Goal: Task Accomplishment & Management: Manage account settings

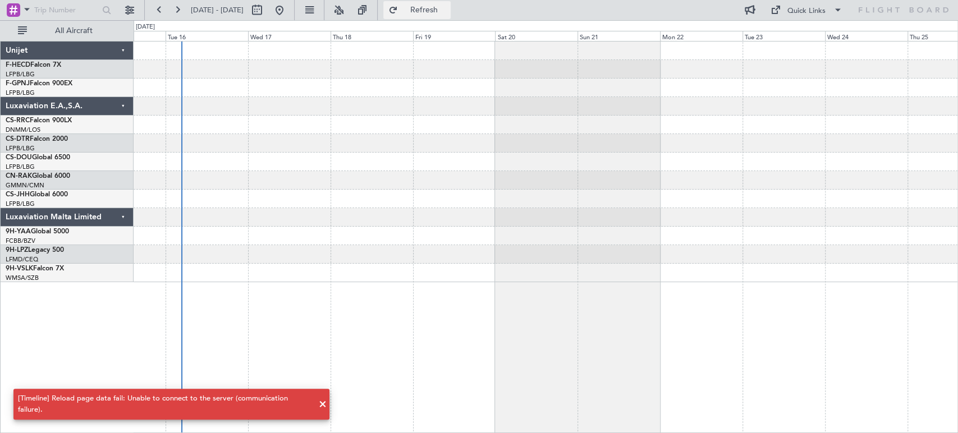
click at [426, 11] on button "Refresh" at bounding box center [416, 10] width 67 height 18
click at [440, 10] on span "Refresh" at bounding box center [423, 10] width 47 height 8
click at [288, 14] on button at bounding box center [279, 10] width 18 height 18
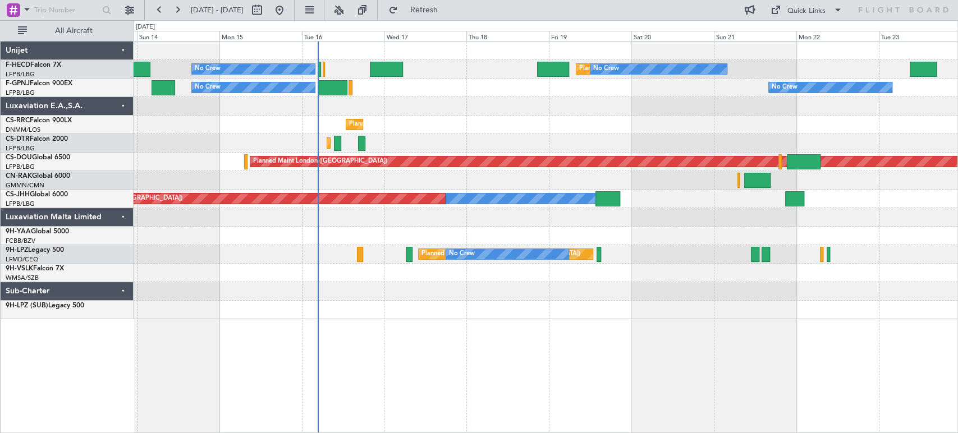
click at [368, 112] on div at bounding box center [546, 106] width 824 height 19
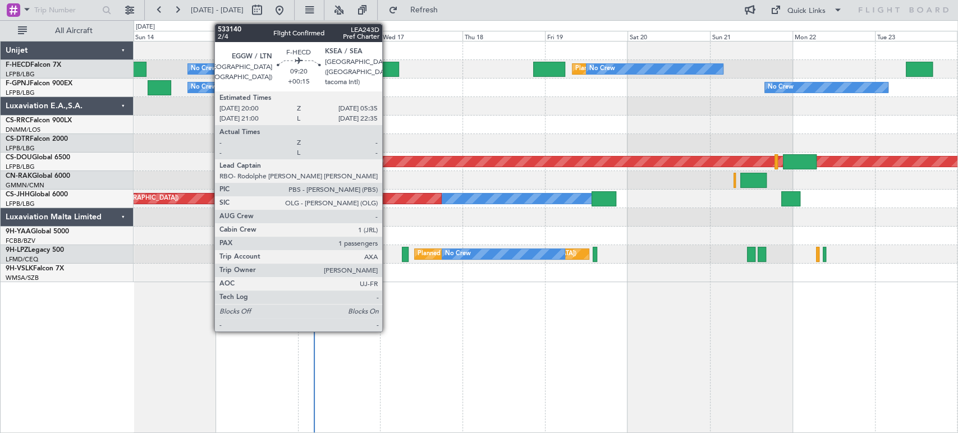
click at [387, 67] on div at bounding box center [382, 69] width 33 height 15
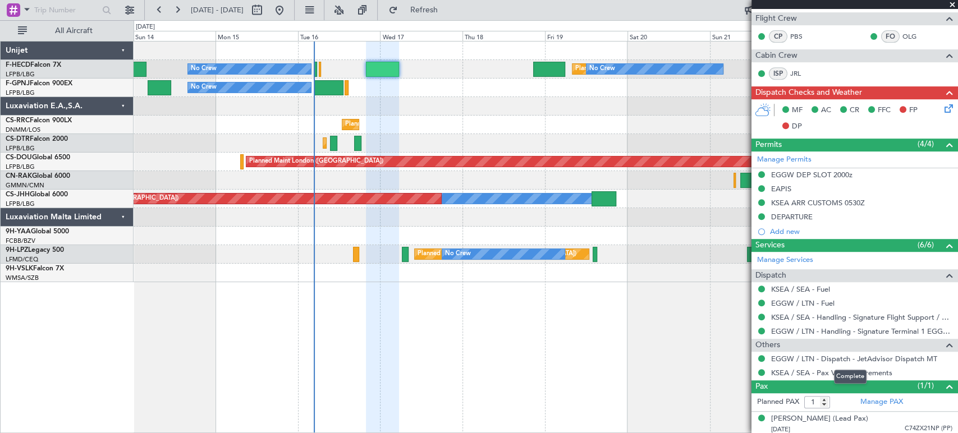
scroll to position [325, 0]
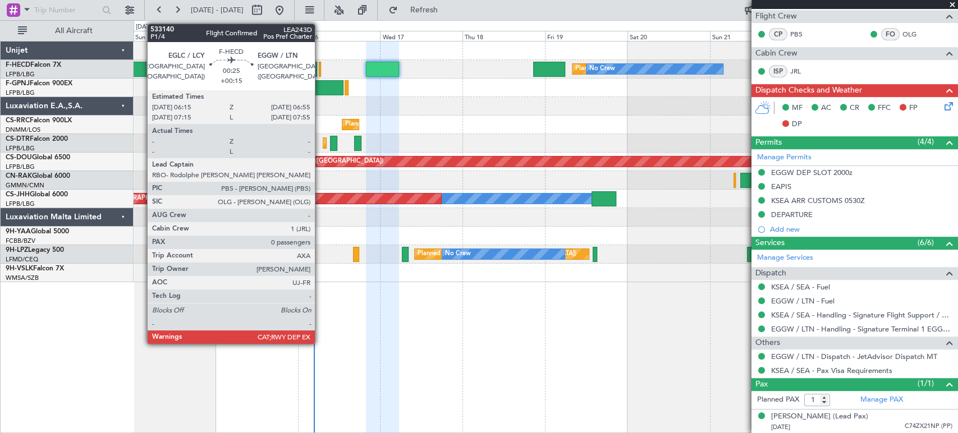
click at [320, 68] on div at bounding box center [320, 69] width 3 height 15
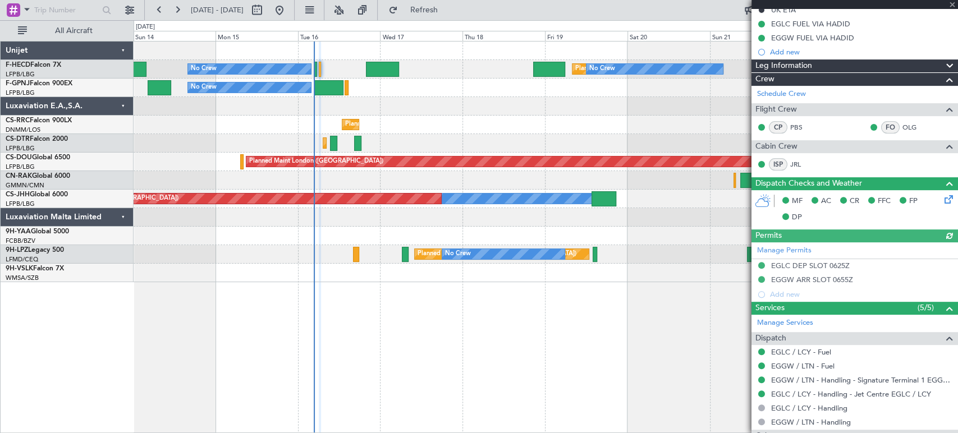
scroll to position [105, 0]
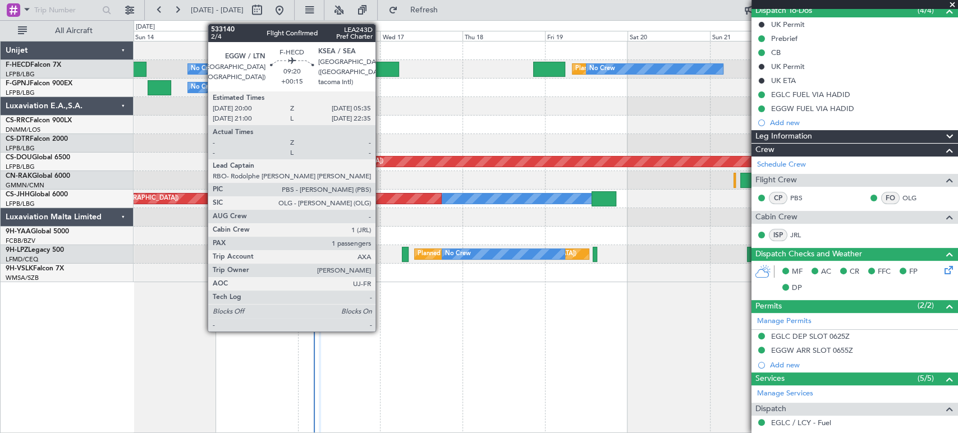
click at [380, 61] on div "Planned Maint Paris (Le Bourget) No Crew No Crew No Crew No Crew" at bounding box center [546, 69] width 824 height 19
click at [379, 71] on div at bounding box center [382, 69] width 33 height 15
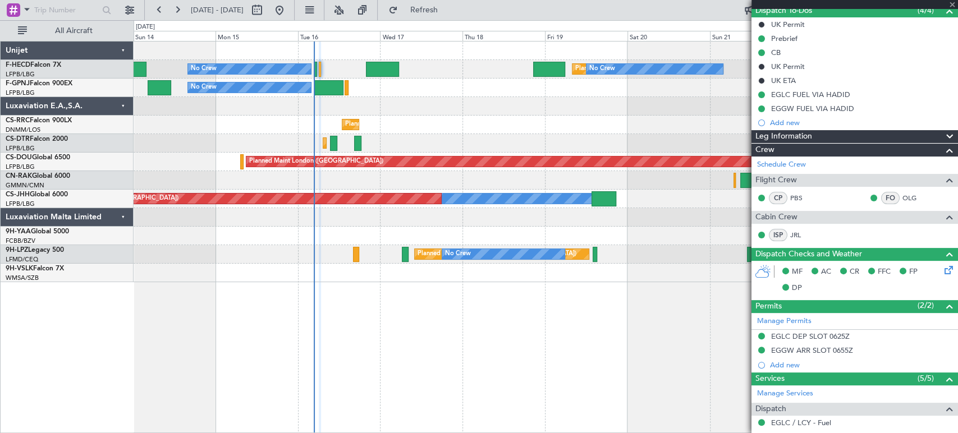
type input "1"
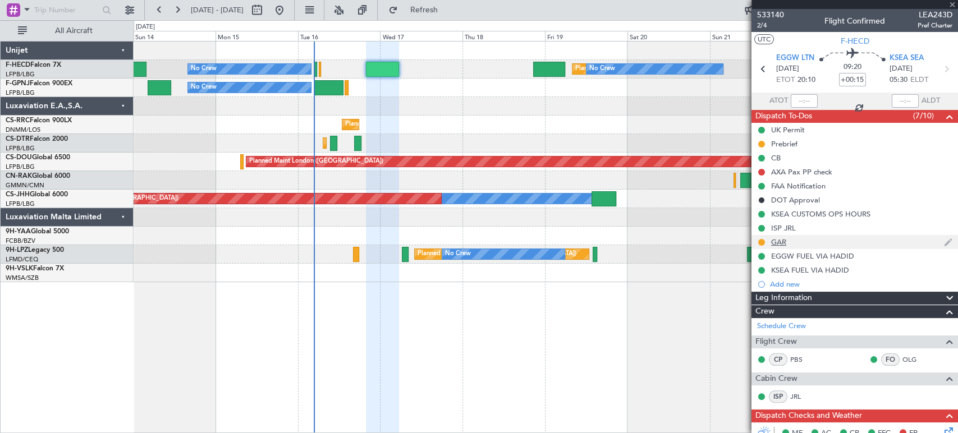
scroll to position [187, 0]
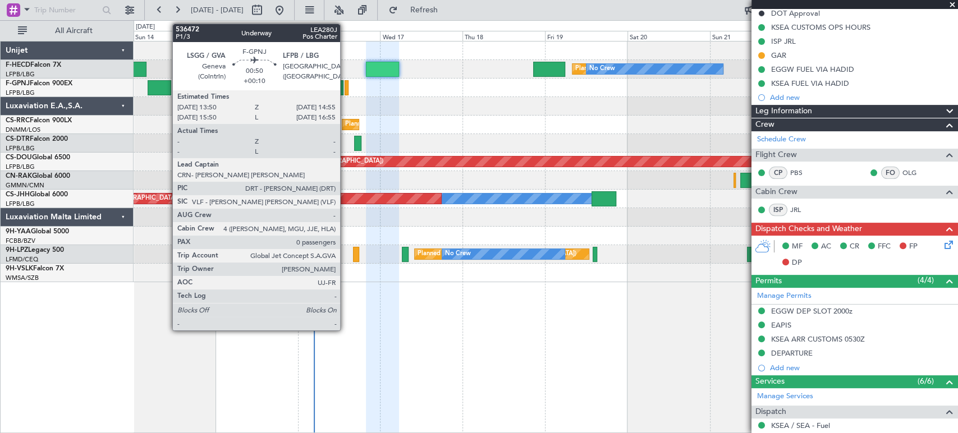
click at [345, 88] on div at bounding box center [346, 87] width 4 height 15
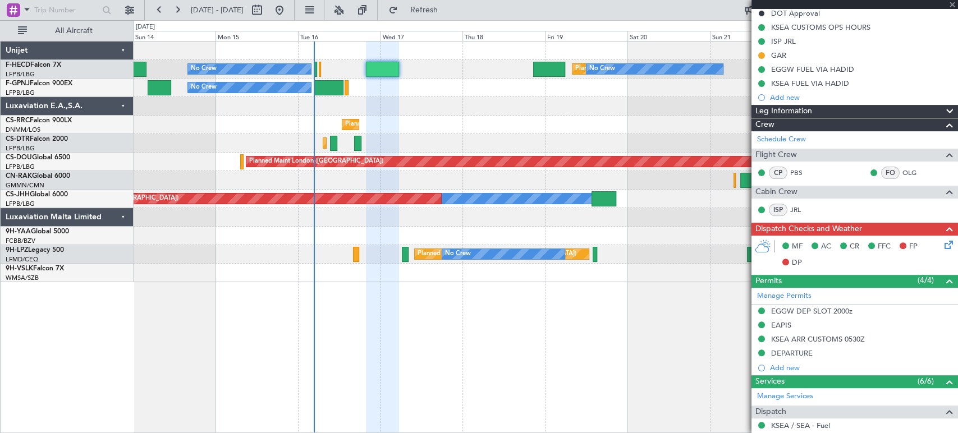
type input "+00:10"
type input "0"
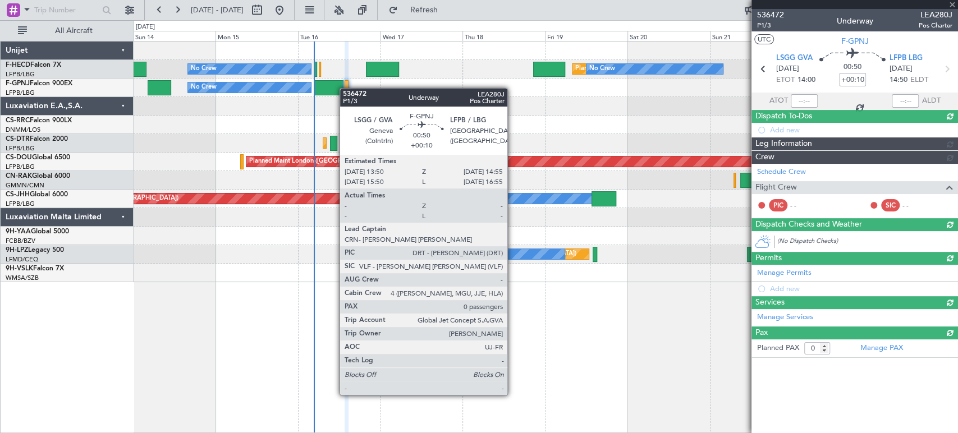
scroll to position [0, 0]
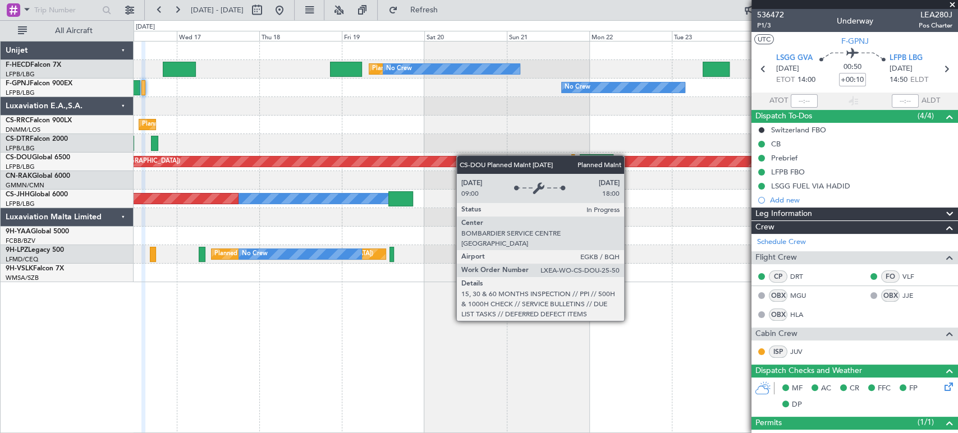
click at [391, 168] on div "Planned Maint Paris (Le Bourget) No Crew No Crew No Crew No Crew No Crew No Cre…" at bounding box center [546, 162] width 824 height 241
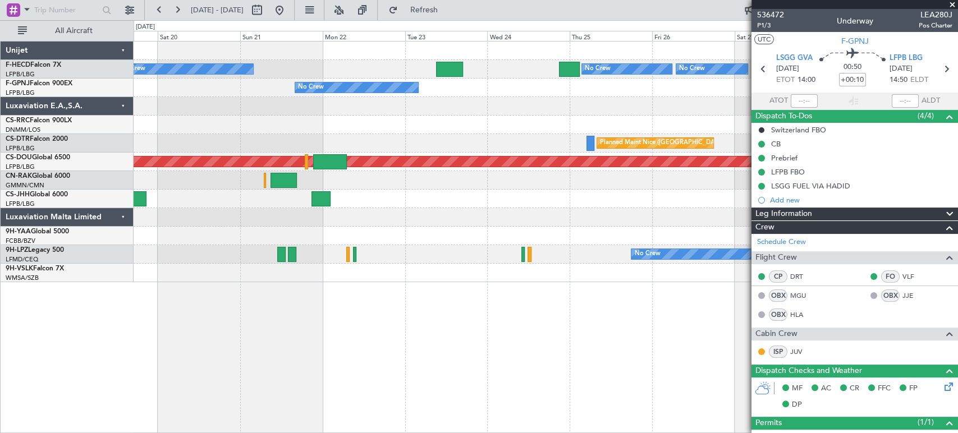
click at [339, 146] on div "Planned Maint Paris (Le Bourget) No Crew No Crew No Crew No Crew Planned Maint …" at bounding box center [546, 162] width 824 height 241
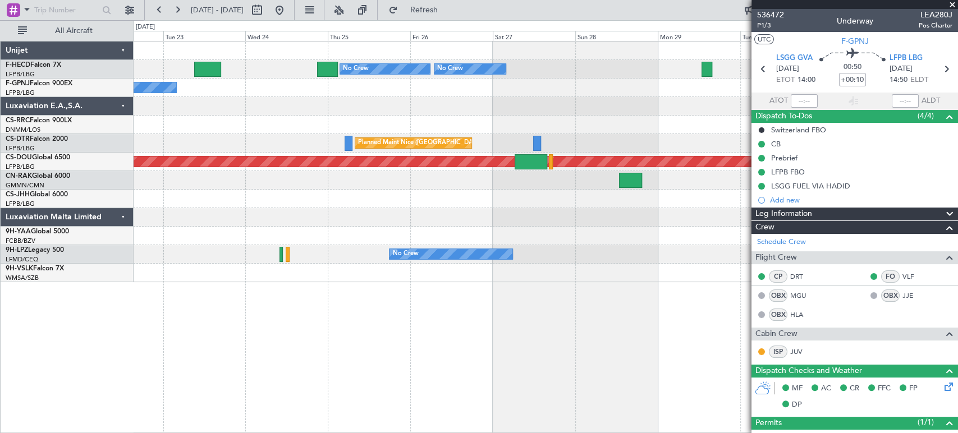
click at [118, 139] on div "No Crew No Crew No Crew No Crew No Crew Planned Maint Nice (Côte d'Azur Airport…" at bounding box center [479, 226] width 958 height 413
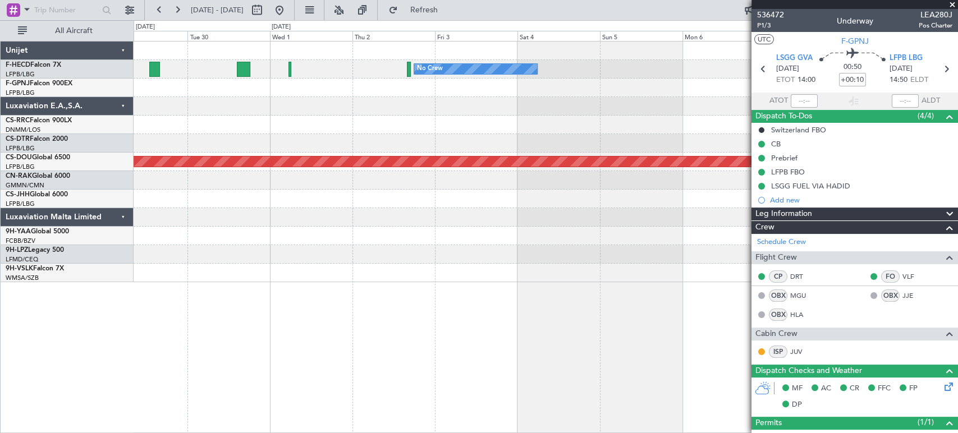
click at [249, 122] on div "No Crew No Crew Planned Maint London (Biggin Hill) No Crew" at bounding box center [546, 162] width 824 height 241
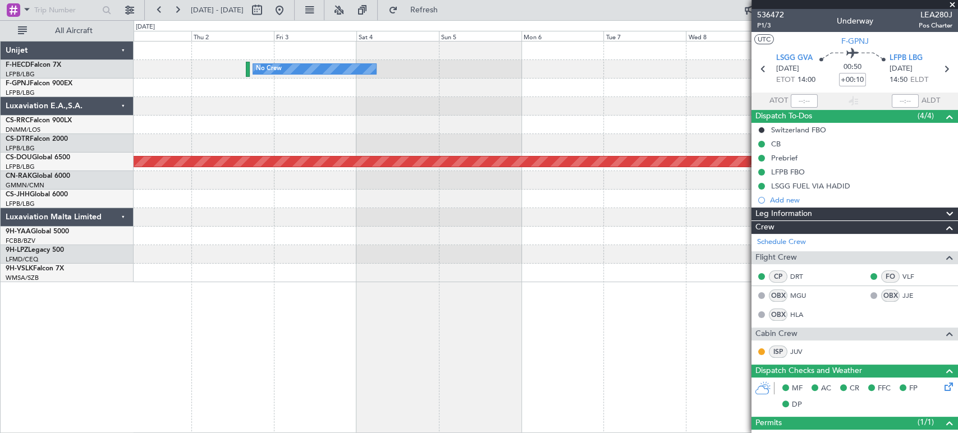
click at [208, 117] on div "No Crew Planned Maint London (Biggin Hill)" at bounding box center [546, 162] width 824 height 241
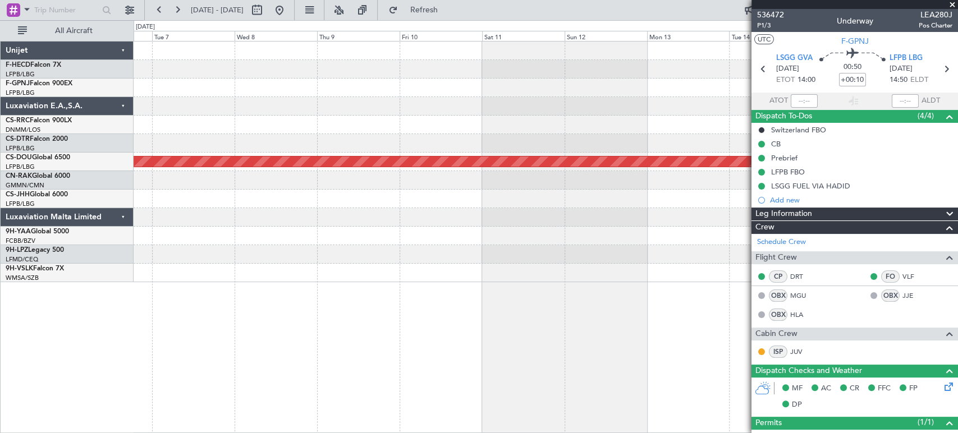
click at [237, 111] on div at bounding box center [546, 106] width 824 height 19
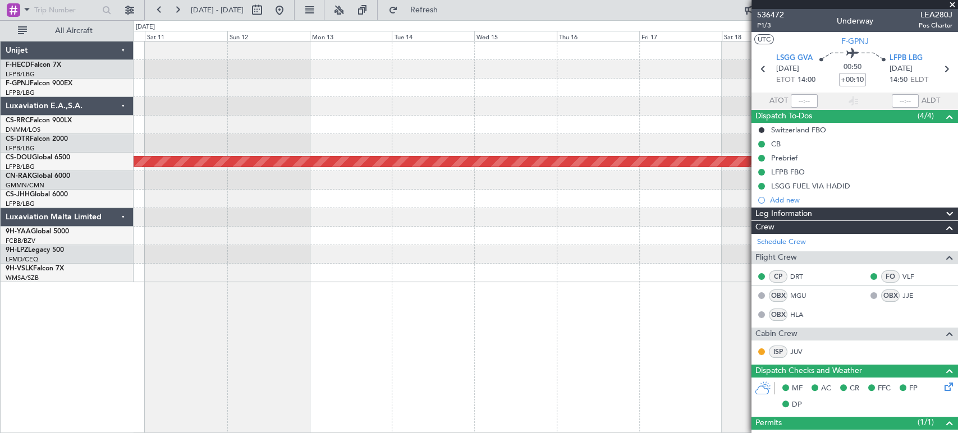
click at [314, 104] on div at bounding box center [546, 106] width 824 height 19
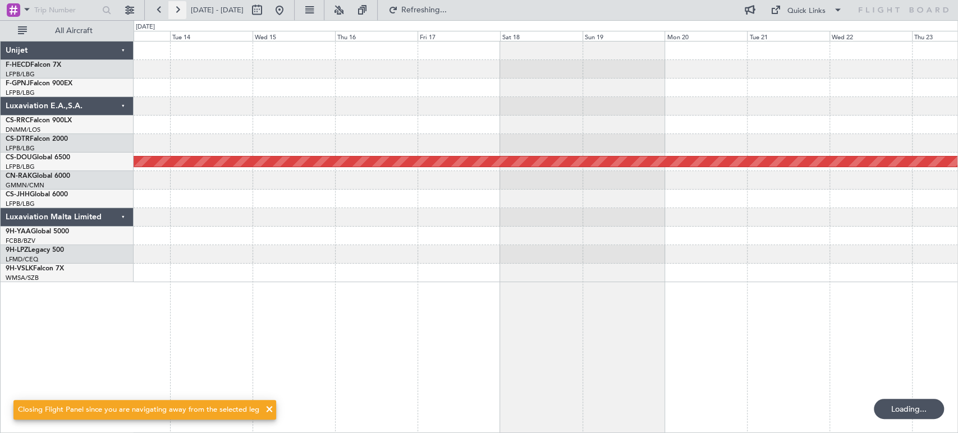
click at [176, 3] on button at bounding box center [177, 10] width 18 height 18
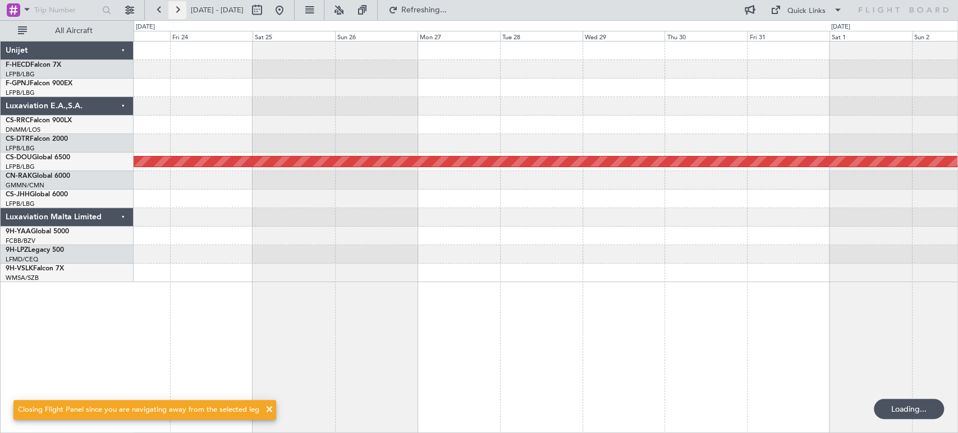
click at [176, 3] on button at bounding box center [177, 10] width 18 height 18
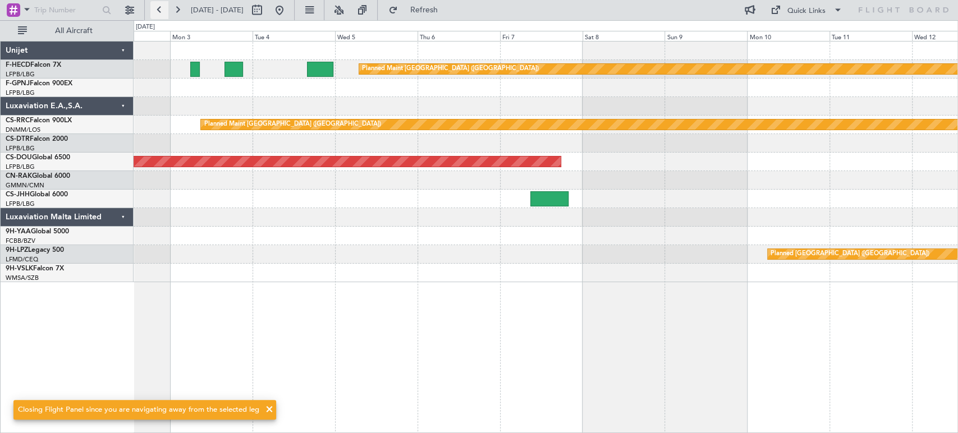
click at [158, 12] on button at bounding box center [159, 10] width 18 height 18
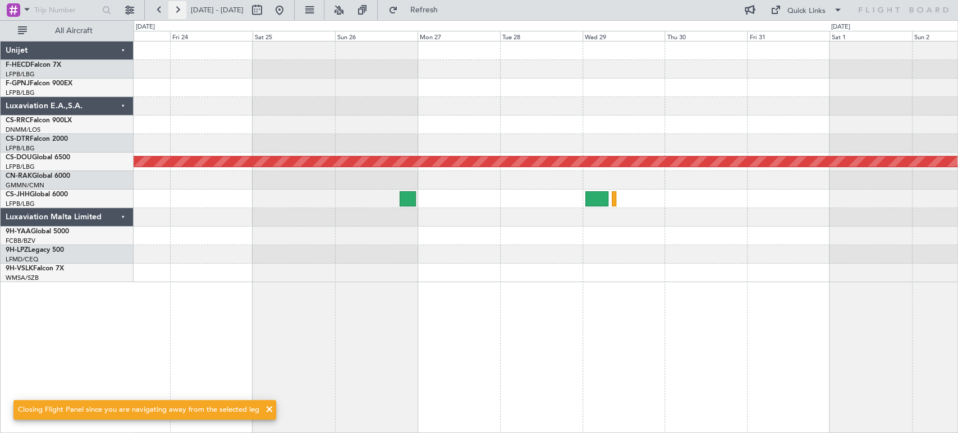
click at [175, 10] on button at bounding box center [177, 10] width 18 height 18
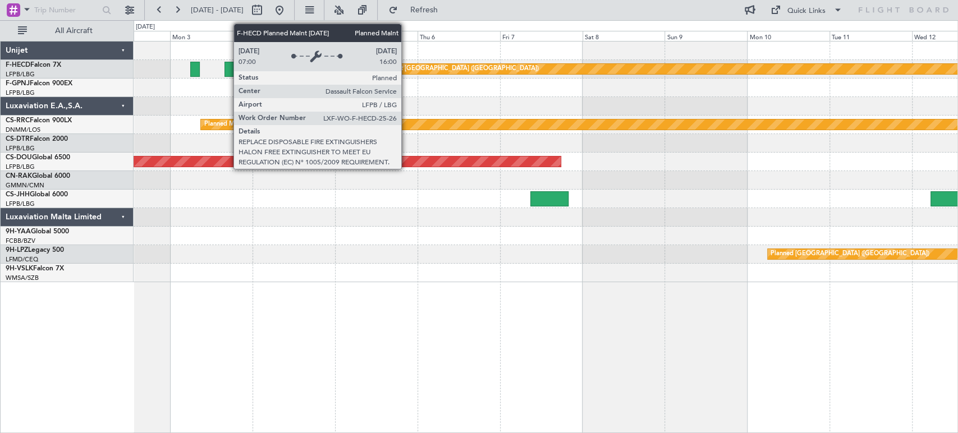
click at [407, 65] on div "Planned Maint [GEOGRAPHIC_DATA] ([GEOGRAPHIC_DATA])" at bounding box center [450, 69] width 177 height 17
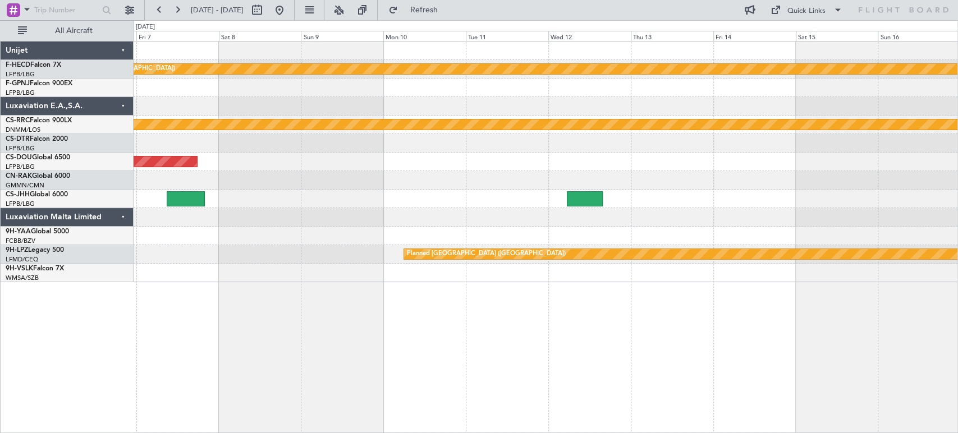
click at [56, 135] on div "Planned Maint Paris (Le Bourget) Planned Maint Paris (Le Bourget) Planned Maint…" at bounding box center [479, 226] width 958 height 413
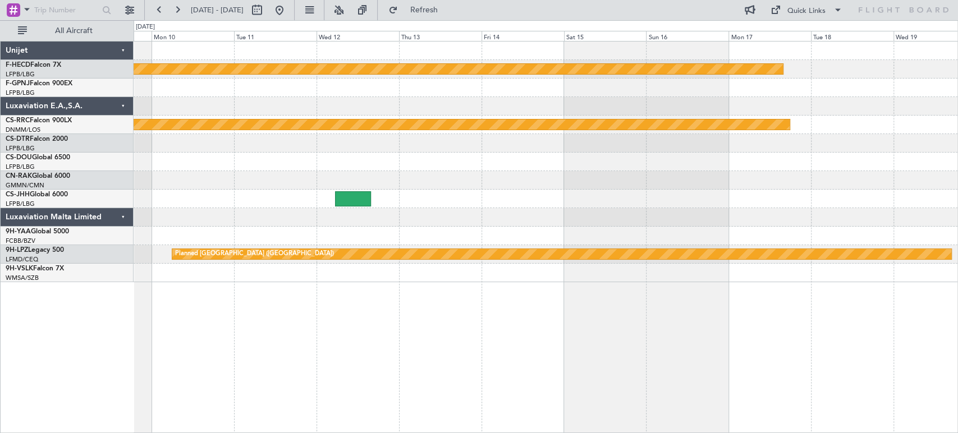
click at [180, 118] on div "Planned Maint [GEOGRAPHIC_DATA] ([GEOGRAPHIC_DATA]) Planned Maint [GEOGRAPHIC_D…" at bounding box center [546, 162] width 824 height 241
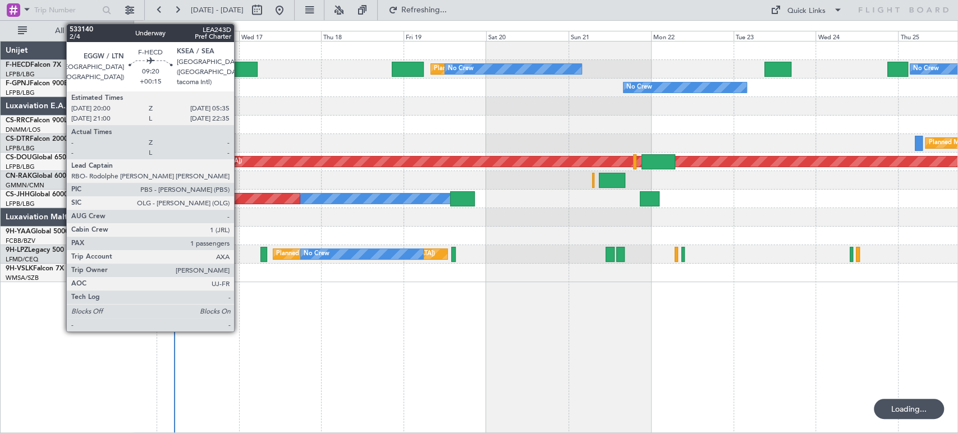
click at [240, 68] on div at bounding box center [240, 69] width 33 height 15
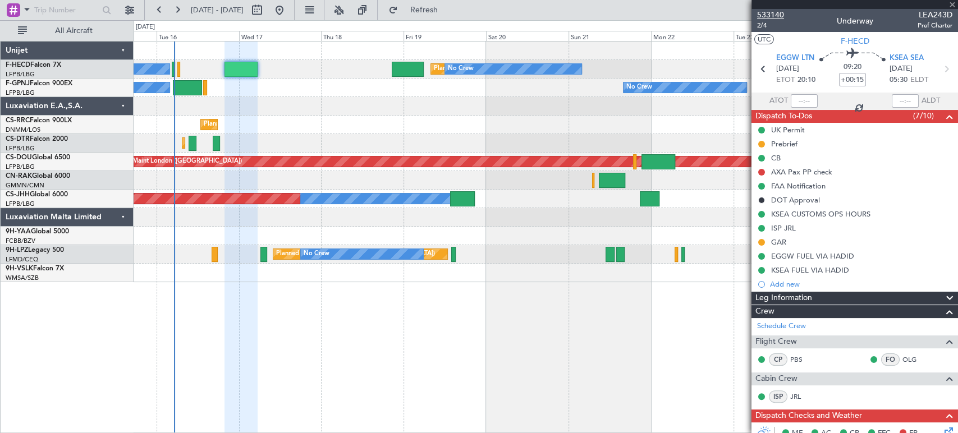
click at [769, 13] on span "533140" at bounding box center [770, 15] width 27 height 12
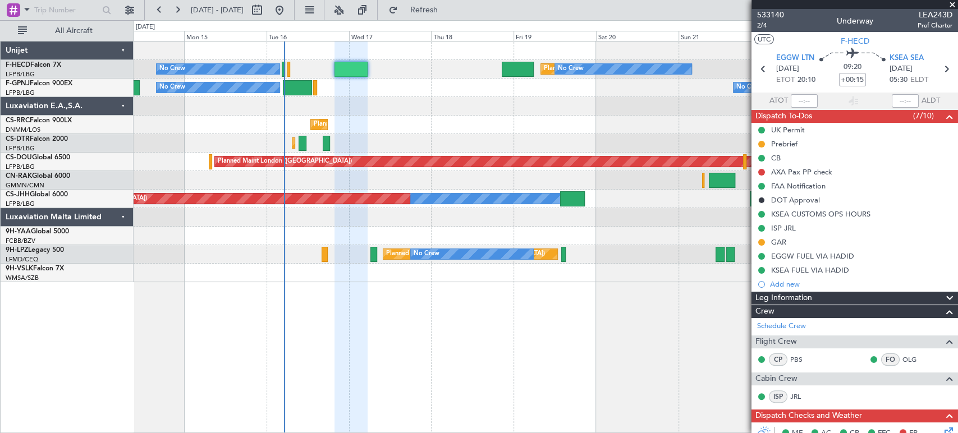
click at [438, 116] on div "Planned Maint [GEOGRAPHIC_DATA] ([GEOGRAPHIC_DATA])" at bounding box center [546, 125] width 824 height 19
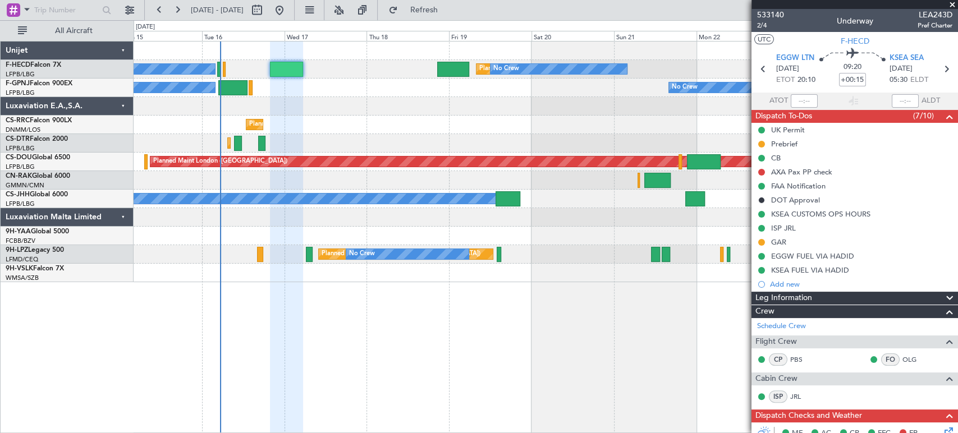
click at [329, 95] on div "No Crew No Crew AOG Maint Paris (Le Bourget)" at bounding box center [546, 88] width 824 height 19
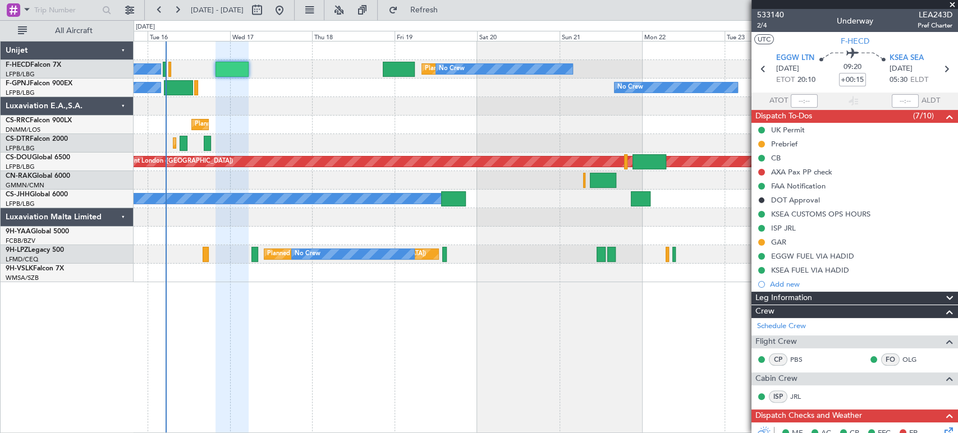
click at [318, 105] on div "Planned Maint Paris (Le Bourget) No Crew No Crew No Crew No Crew No Crew No Cre…" at bounding box center [546, 162] width 824 height 241
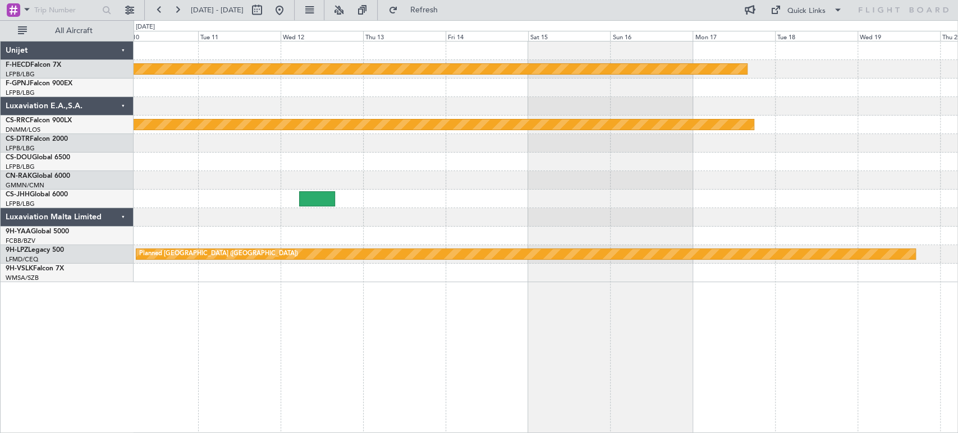
click at [630, 84] on div at bounding box center [546, 88] width 824 height 19
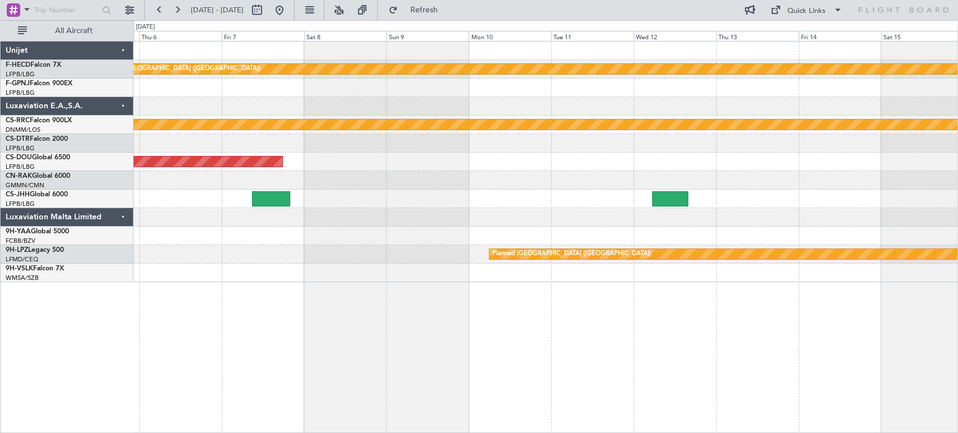
click at [525, 93] on div "Planned Maint [GEOGRAPHIC_DATA] ([GEOGRAPHIC_DATA]) Planned Maint [GEOGRAPHIC_D…" at bounding box center [546, 162] width 824 height 241
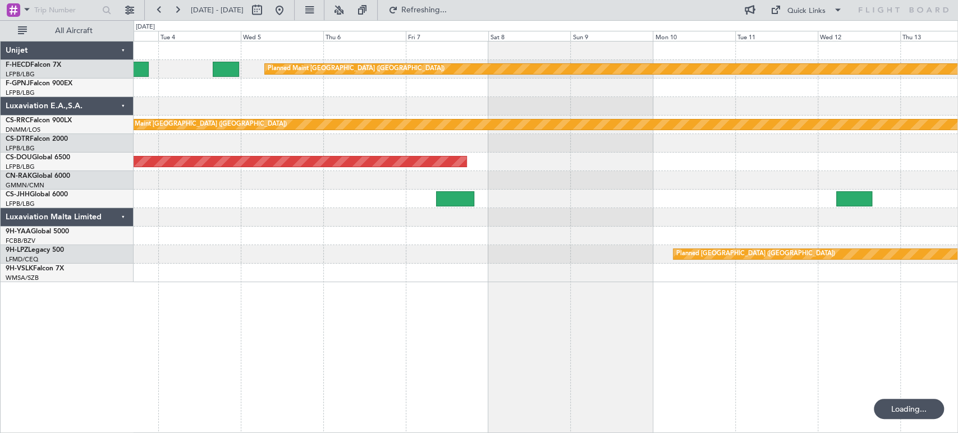
click at [415, 81] on div at bounding box center [546, 88] width 824 height 19
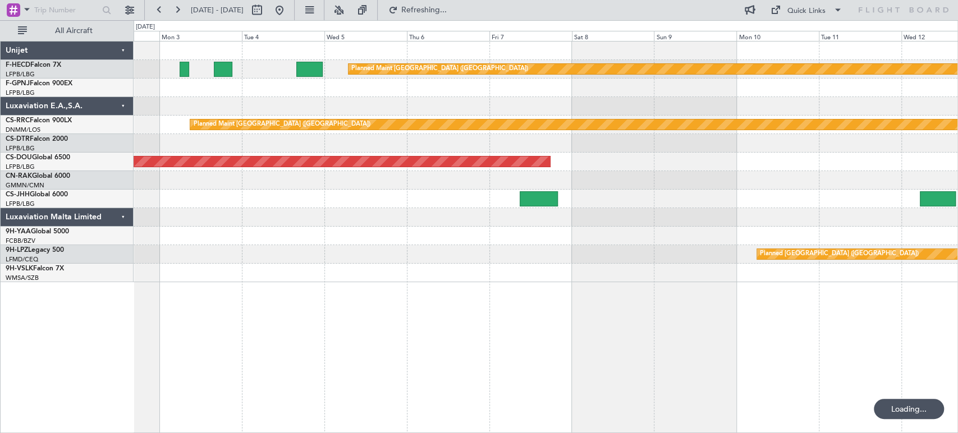
click at [588, 87] on div at bounding box center [546, 88] width 824 height 19
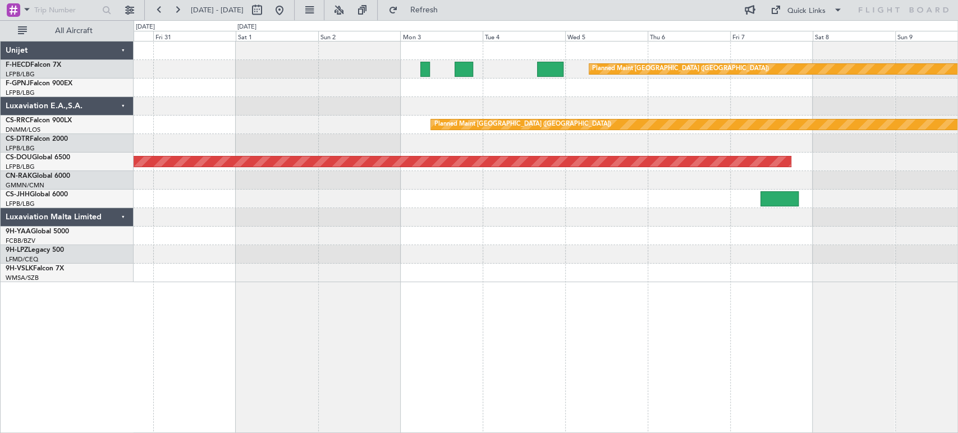
click at [584, 98] on div at bounding box center [546, 106] width 824 height 19
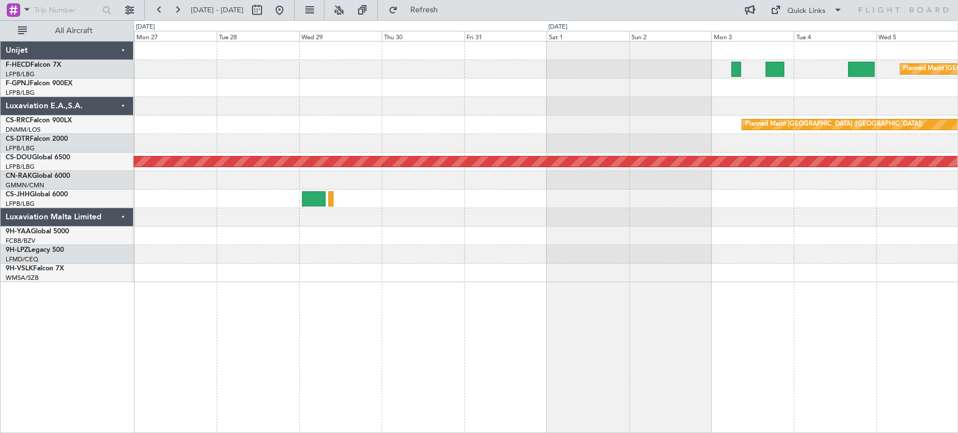
click at [588, 90] on div "Planned Maint [GEOGRAPHIC_DATA] ([GEOGRAPHIC_DATA]) Planned Maint [GEOGRAPHIC_D…" at bounding box center [546, 162] width 824 height 241
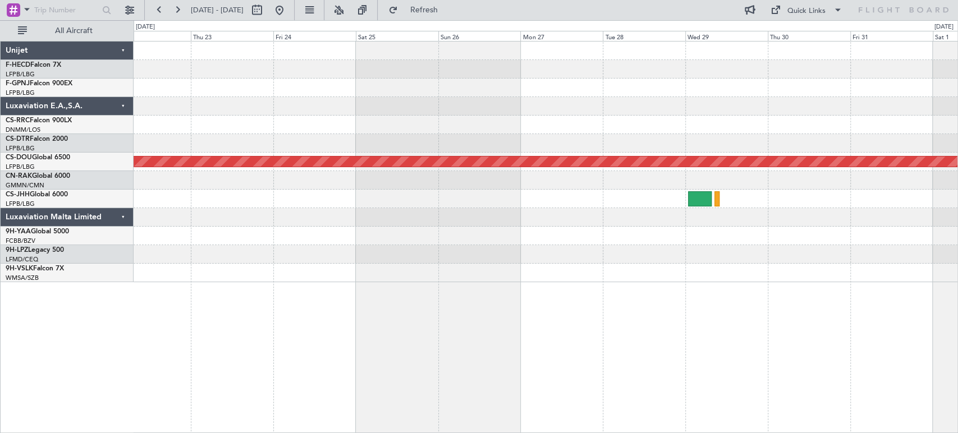
click at [649, 86] on div at bounding box center [546, 88] width 824 height 19
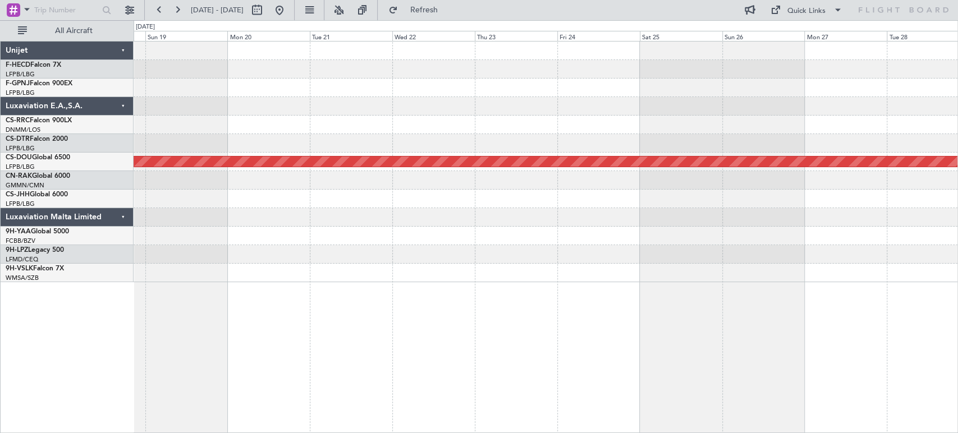
click at [538, 87] on div "Planned Maint London ([GEOGRAPHIC_DATA])" at bounding box center [546, 162] width 824 height 241
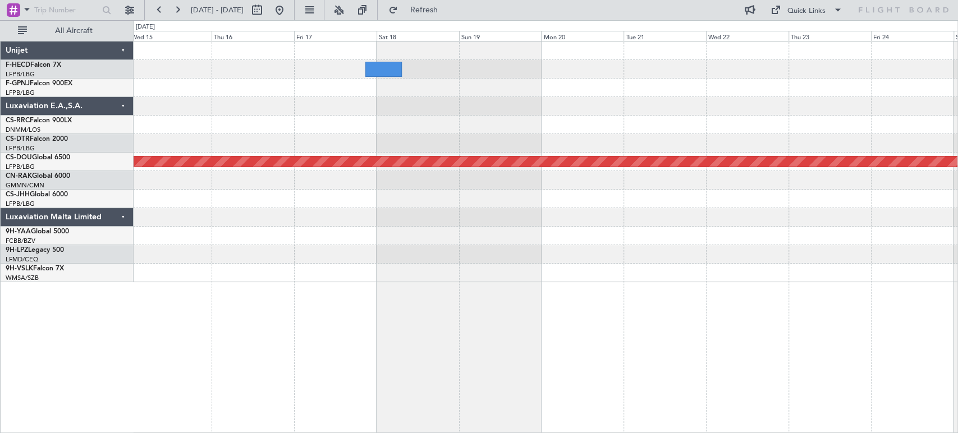
click at [453, 85] on div at bounding box center [546, 88] width 824 height 19
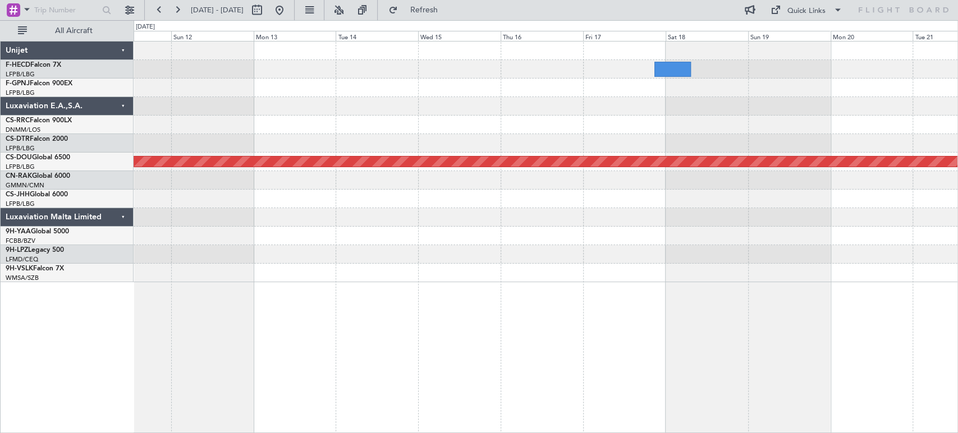
click at [504, 107] on div at bounding box center [546, 106] width 824 height 19
click at [288, 9] on button at bounding box center [279, 10] width 18 height 18
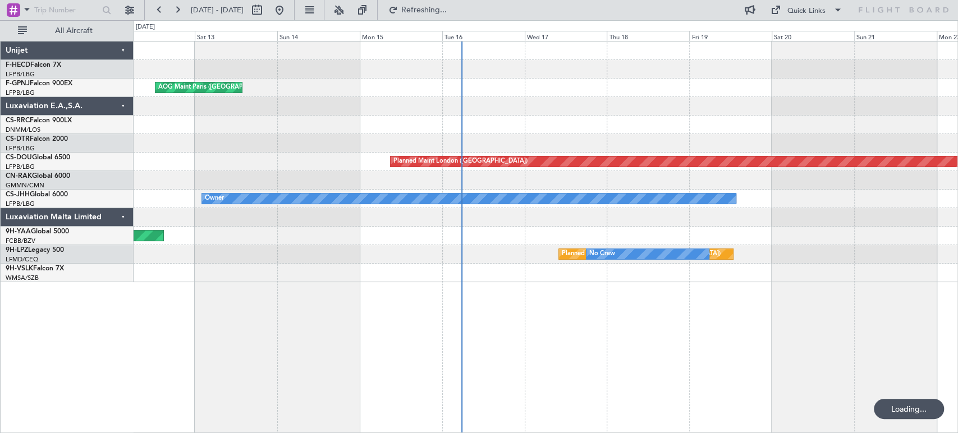
click at [311, 117] on div "Planned Maint [GEOGRAPHIC_DATA] ([GEOGRAPHIC_DATA]) AOG Maint [GEOGRAPHIC_DATA]…" at bounding box center [546, 162] width 824 height 241
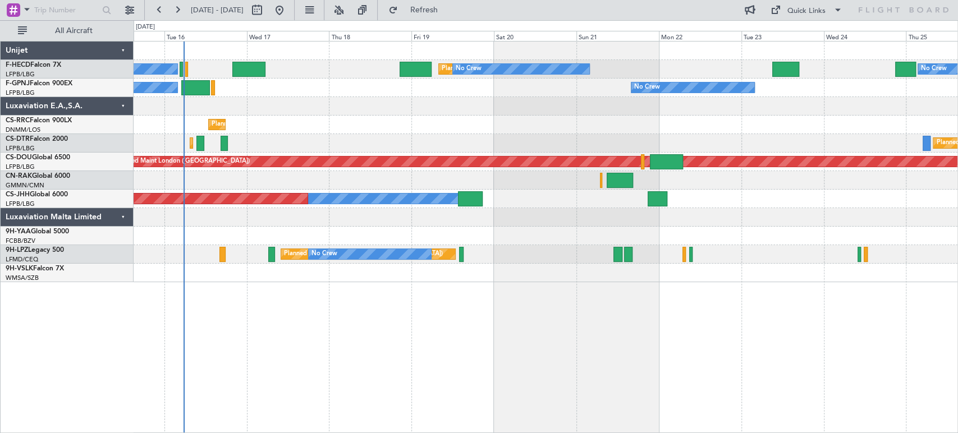
click at [274, 113] on div "Planned Maint [GEOGRAPHIC_DATA] ([GEOGRAPHIC_DATA]) No Crew No Crew No Crew No …" at bounding box center [546, 162] width 824 height 241
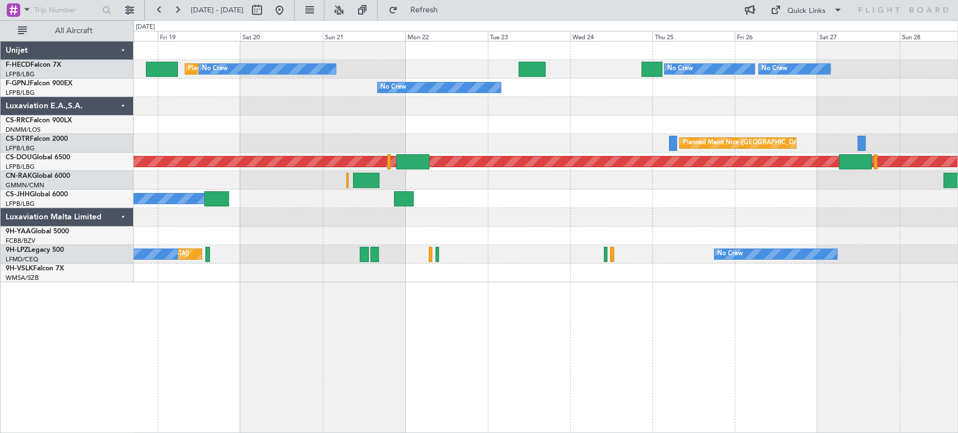
click at [343, 110] on div "Planned Maint [GEOGRAPHIC_DATA] ([GEOGRAPHIC_DATA]) No Crew No Crew No Crew No …" at bounding box center [546, 162] width 824 height 241
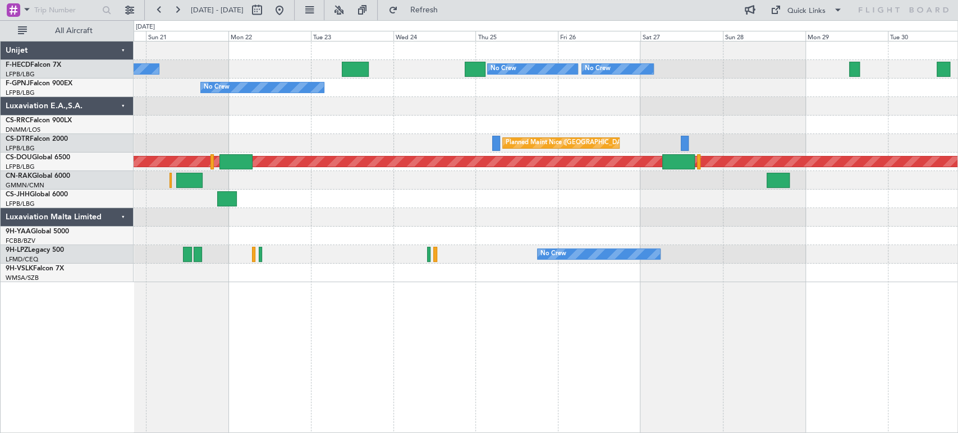
click at [442, 99] on div "No Crew No Crew No Crew Planned Maint [GEOGRAPHIC_DATA] ([GEOGRAPHIC_DATA]) No …" at bounding box center [546, 162] width 824 height 241
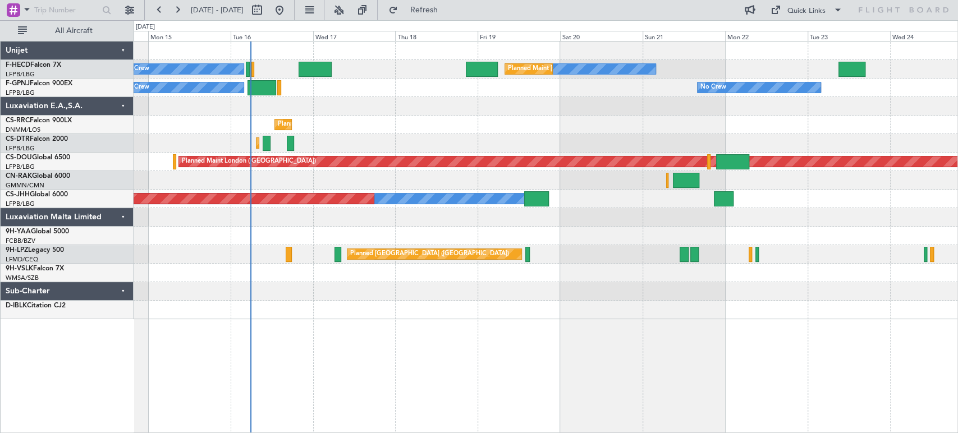
click at [797, 105] on div at bounding box center [546, 106] width 824 height 19
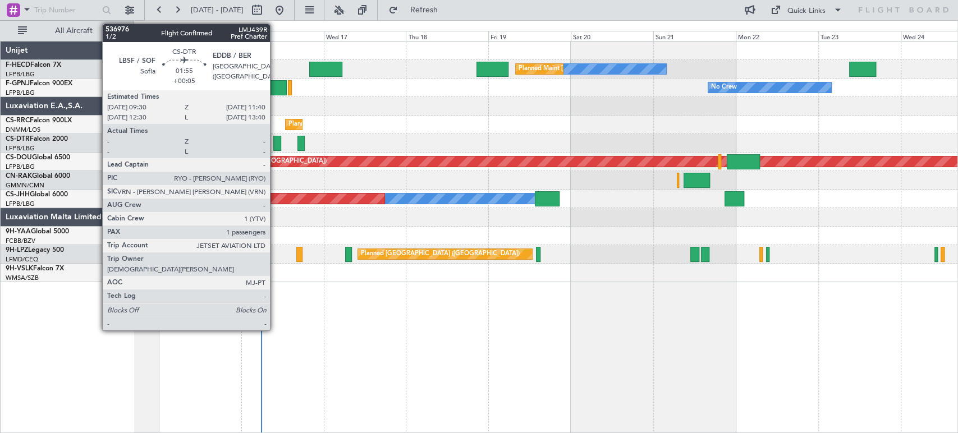
click at [275, 143] on div at bounding box center [277, 143] width 8 height 15
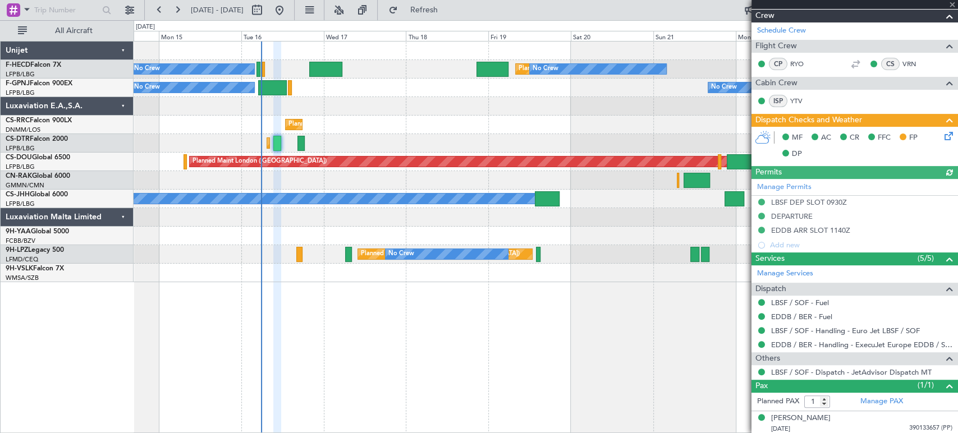
scroll to position [199, 0]
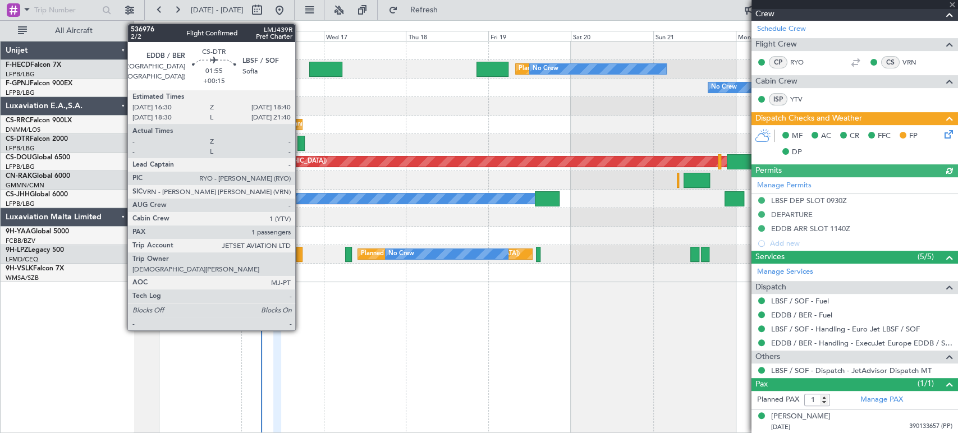
click at [301, 138] on div at bounding box center [301, 143] width 8 height 15
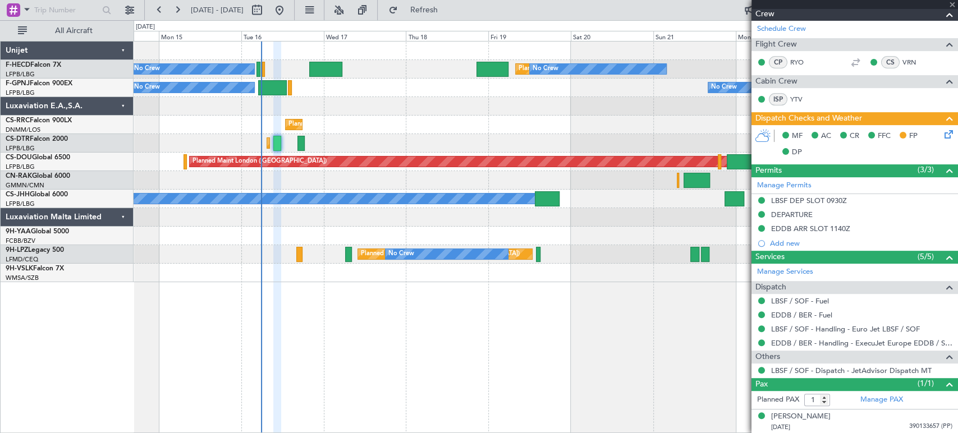
type input "+00:15"
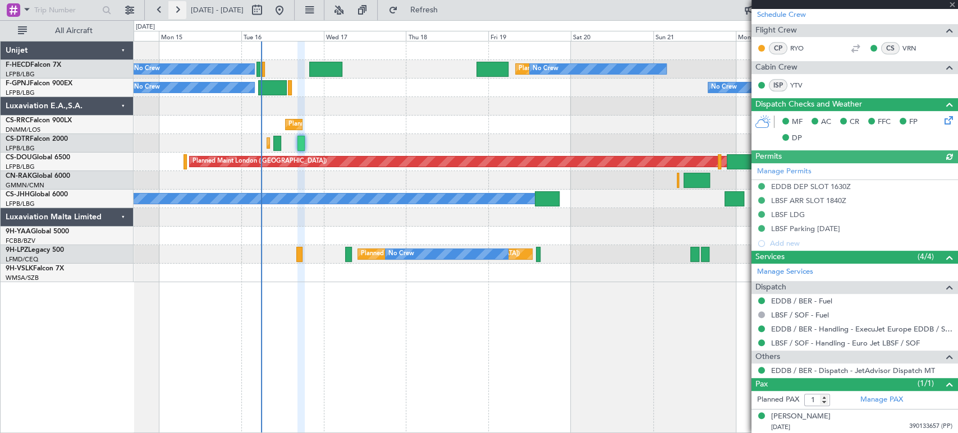
click at [182, 10] on button at bounding box center [177, 10] width 18 height 18
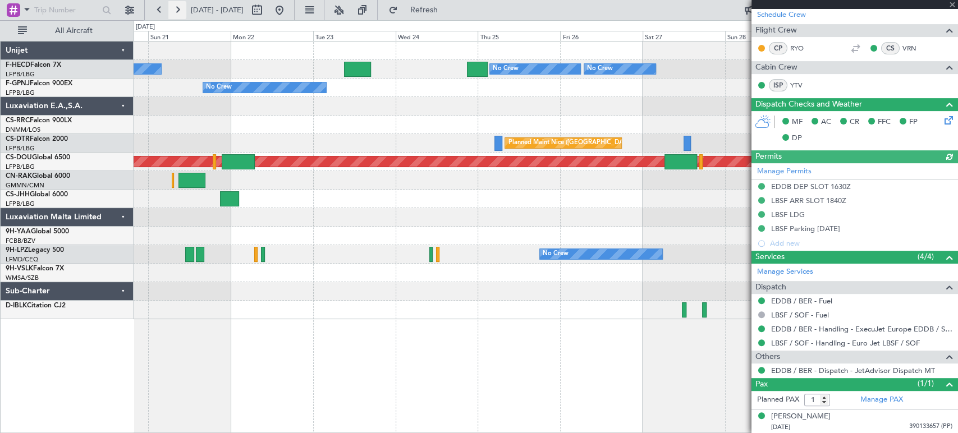
click at [182, 10] on button at bounding box center [177, 10] width 18 height 18
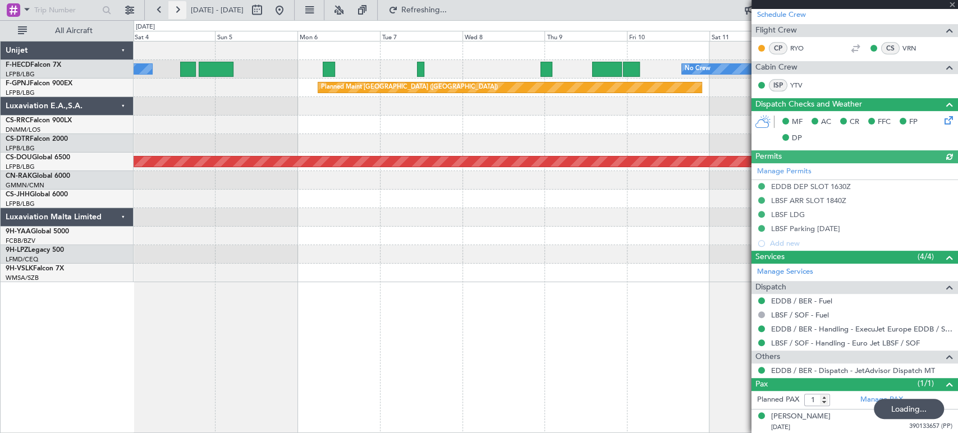
click at [182, 10] on button at bounding box center [177, 10] width 18 height 18
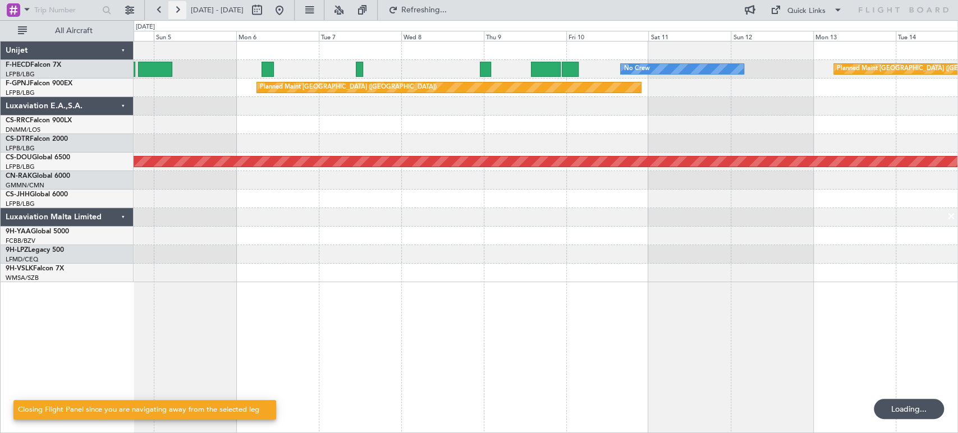
scroll to position [0, 0]
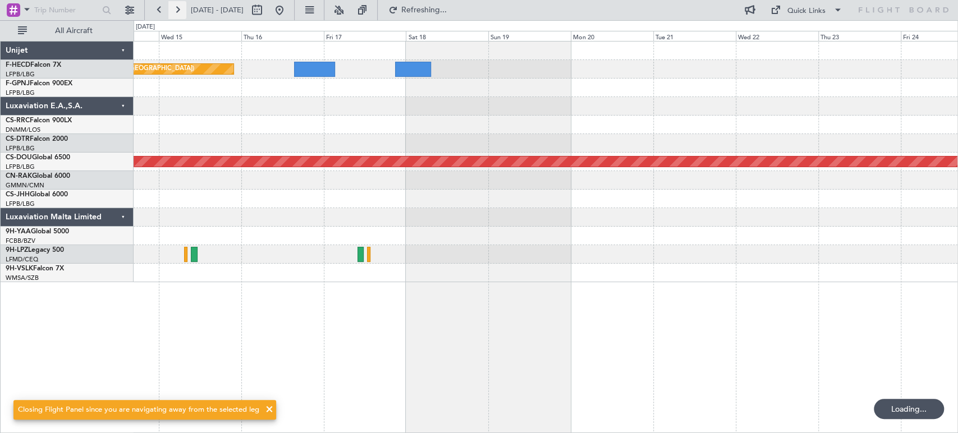
click at [182, 10] on button at bounding box center [177, 10] width 18 height 18
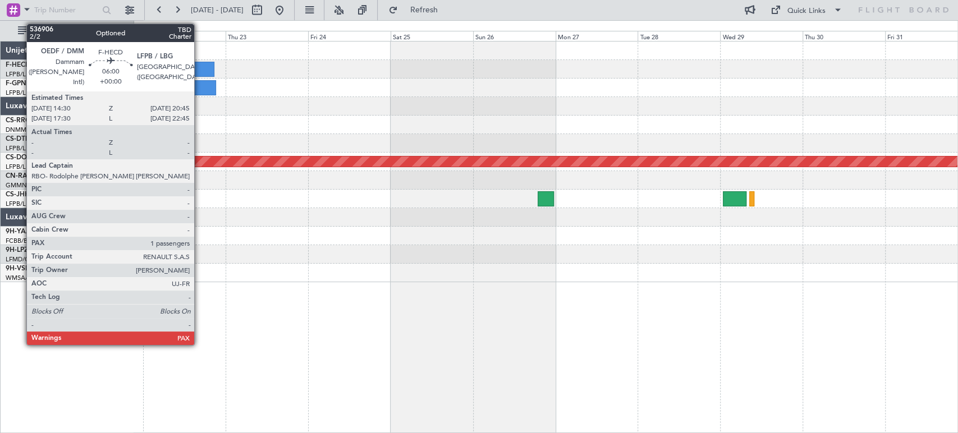
click at [205, 60] on div at bounding box center [546, 69] width 824 height 19
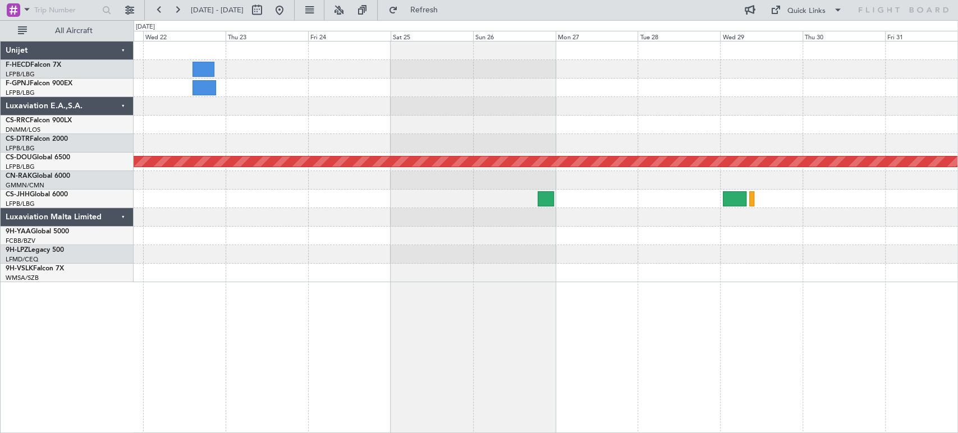
click at [205, 70] on div at bounding box center [203, 69] width 22 height 15
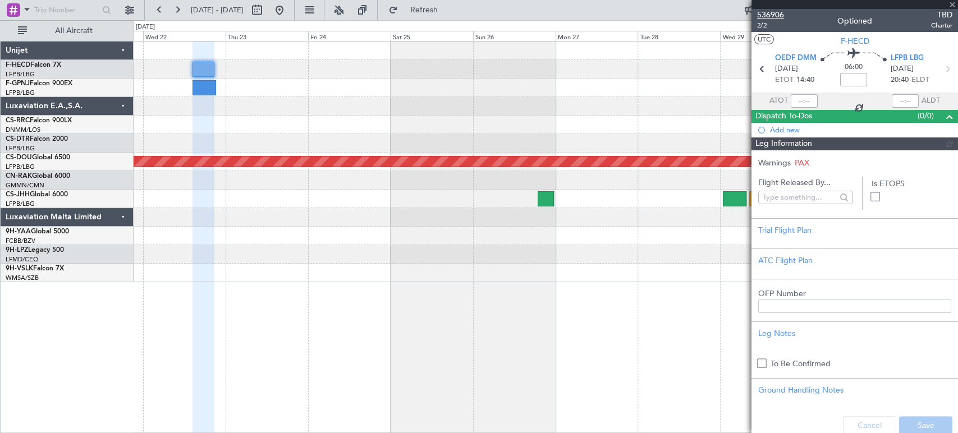
click at [765, 12] on span "536906" at bounding box center [770, 15] width 27 height 12
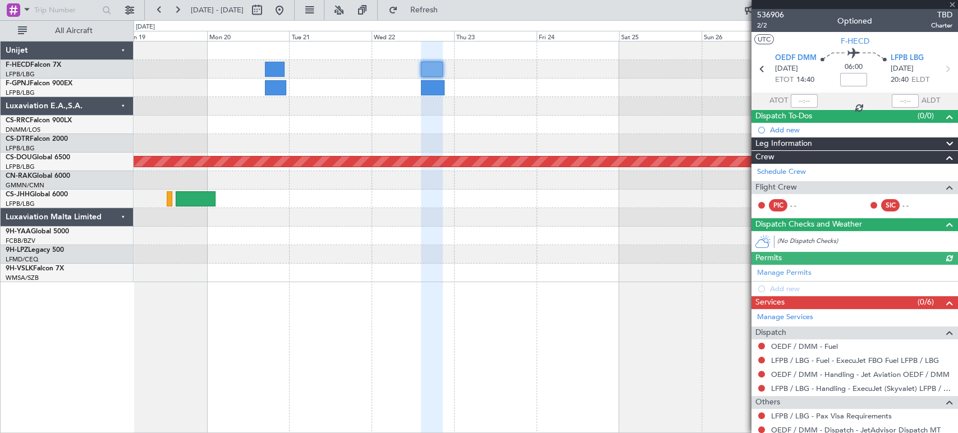
click at [729, 139] on div "Planned Maint London ([GEOGRAPHIC_DATA])" at bounding box center [546, 162] width 824 height 241
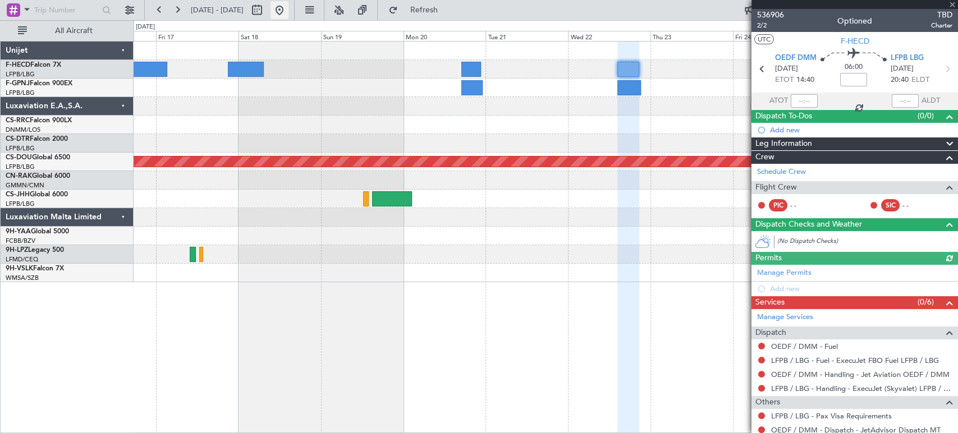
click at [288, 9] on button at bounding box center [279, 10] width 18 height 18
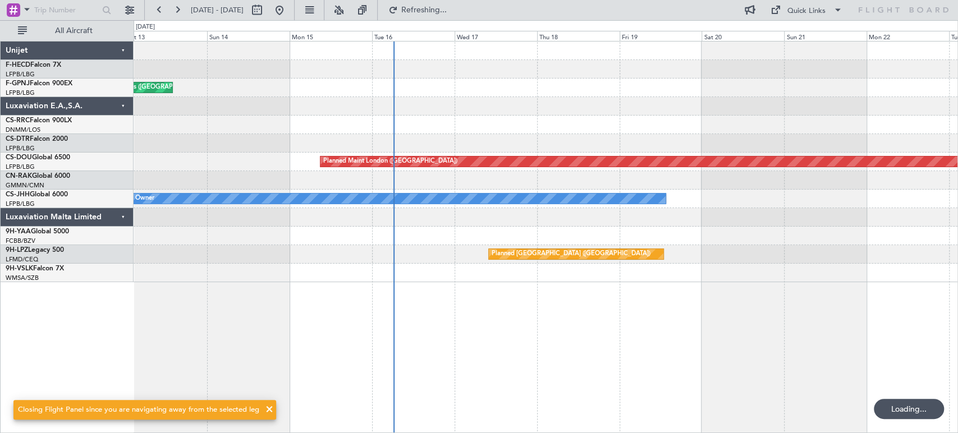
click at [352, 118] on div "AOG Maint Paris ([GEOGRAPHIC_DATA]) Planned Maint [GEOGRAPHIC_DATA] ([GEOGRAPHI…" at bounding box center [546, 162] width 824 height 241
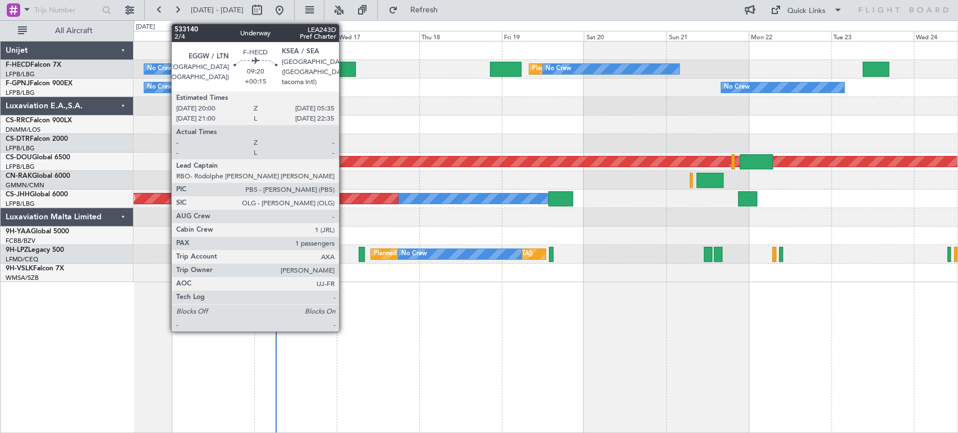
click at [344, 70] on div at bounding box center [338, 69] width 33 height 15
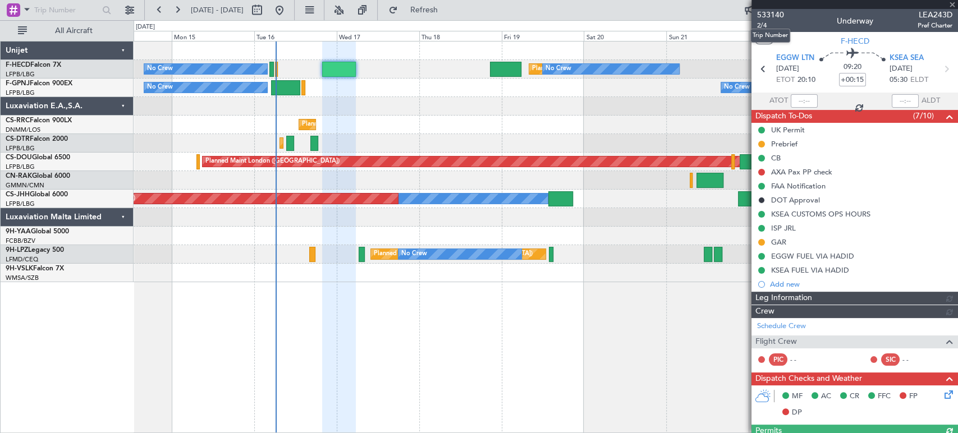
click at [765, 10] on span "533140" at bounding box center [770, 15] width 27 height 12
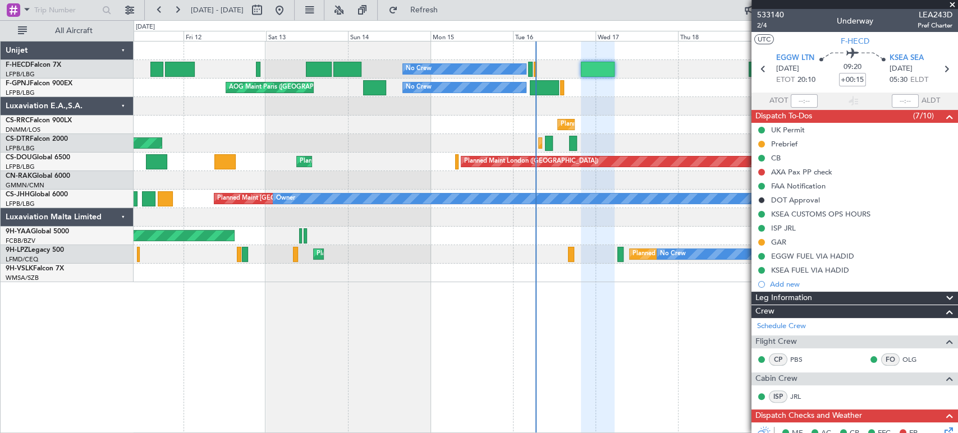
click at [704, 122] on div "Planned Maint [GEOGRAPHIC_DATA] ([GEOGRAPHIC_DATA]) No Crew No Crew Planned Mai…" at bounding box center [546, 162] width 824 height 241
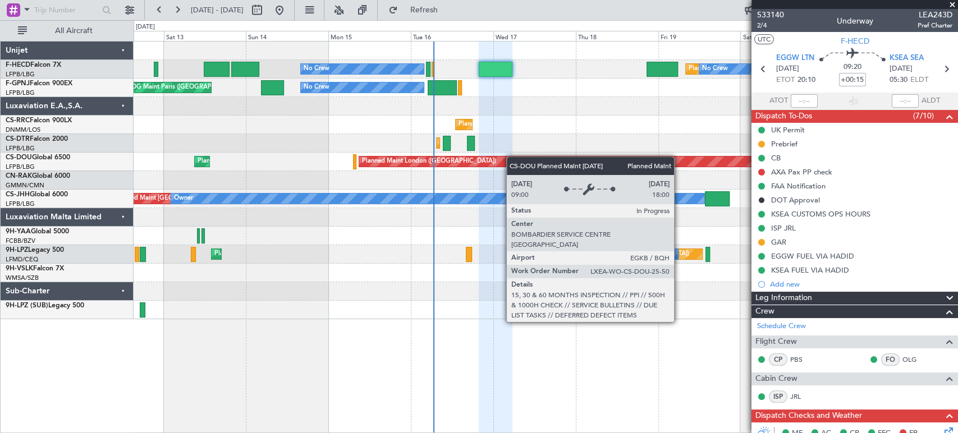
click at [410, 159] on div "Planned Maint London ([GEOGRAPHIC_DATA]) Planned Maint [GEOGRAPHIC_DATA] ([GEOG…" at bounding box center [546, 162] width 824 height 19
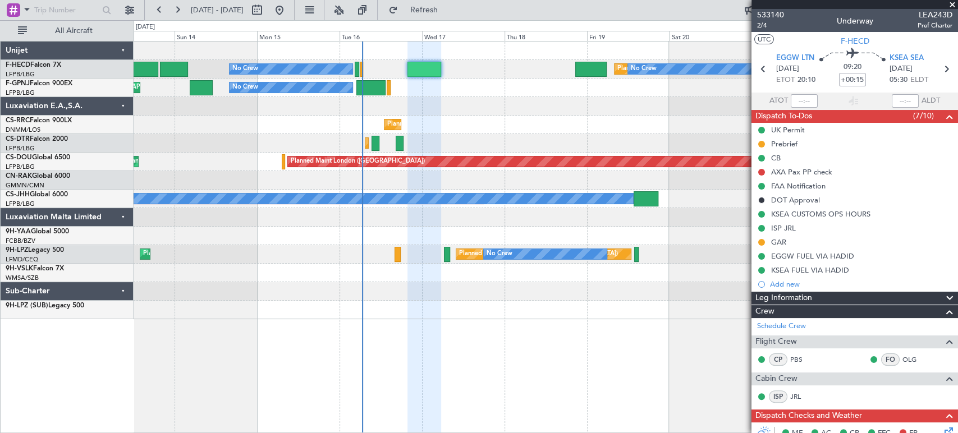
click at [343, 171] on div "Planned Maint [GEOGRAPHIC_DATA] ([GEOGRAPHIC_DATA]) No Crew No Crew No Crew No …" at bounding box center [546, 181] width 824 height 278
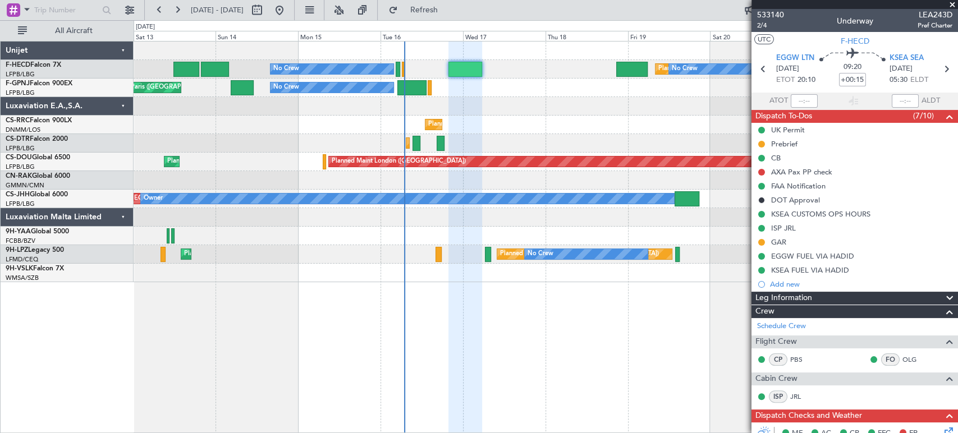
click at [586, 105] on div "Planned Maint [GEOGRAPHIC_DATA] ([GEOGRAPHIC_DATA]) No Crew No Crew No Crew Pla…" at bounding box center [546, 162] width 824 height 241
